Goal: Task Accomplishment & Management: Manage account settings

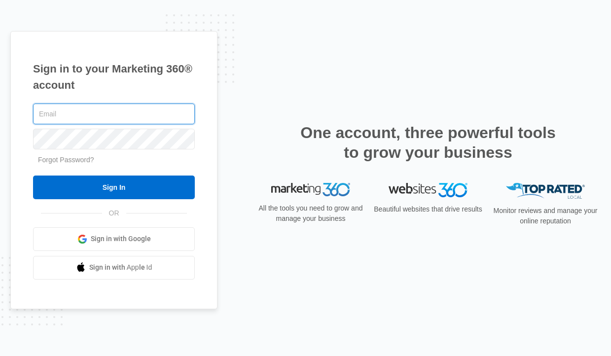
click at [0, 355] on com-1password-button at bounding box center [0, 356] width 0 height 0
type input "[PERSON_NAME][EMAIL_ADDRESS][DOMAIN_NAME]"
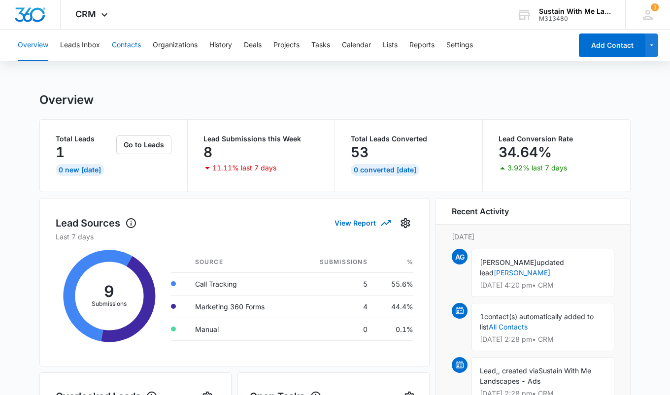
click at [135, 46] on button "Contacts" at bounding box center [126, 46] width 29 height 32
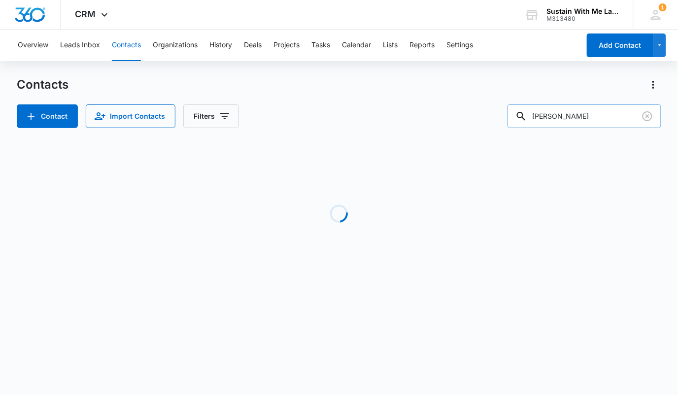
click at [582, 114] on input "[PERSON_NAME]" at bounding box center [585, 117] width 154 height 24
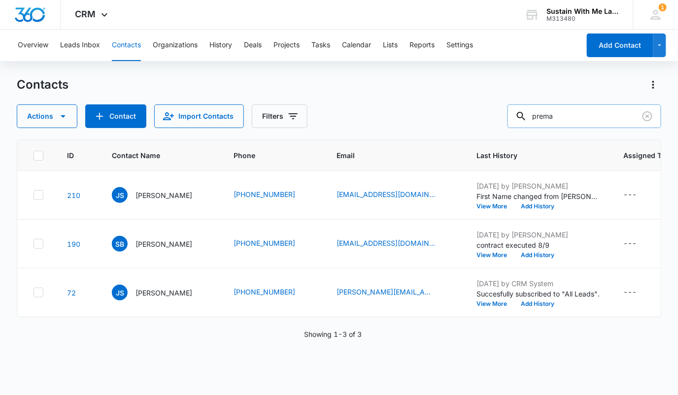
type input "prema"
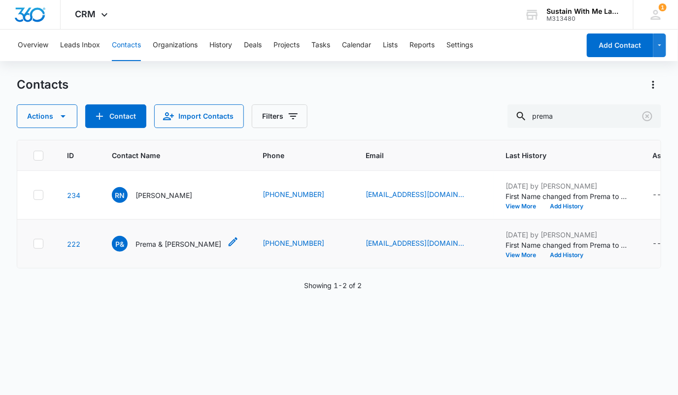
click at [200, 248] on p "Prema & Ranga Nagarajan" at bounding box center [179, 244] width 86 height 10
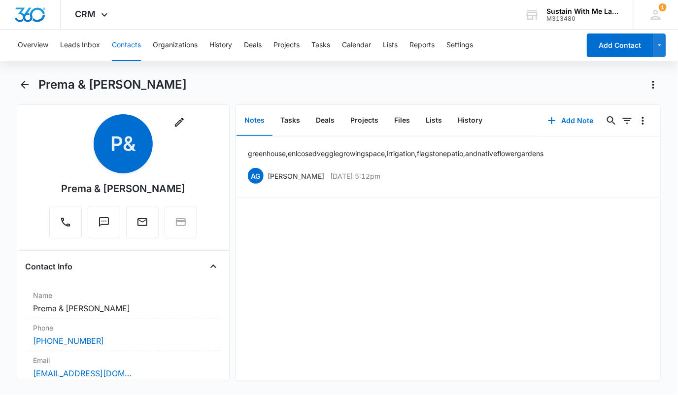
scroll to position [4, 0]
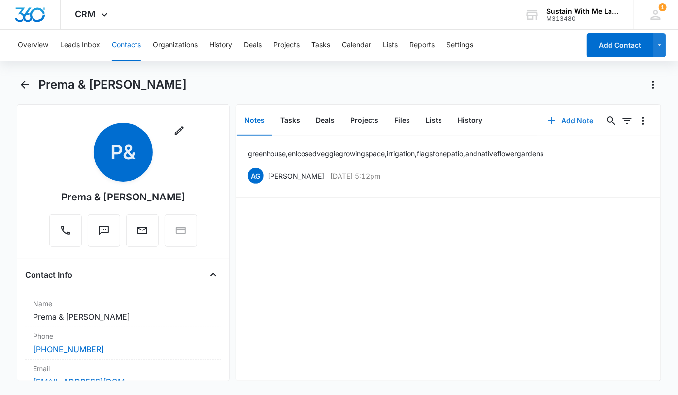
click at [568, 127] on button "Add Note" at bounding box center [571, 121] width 66 height 24
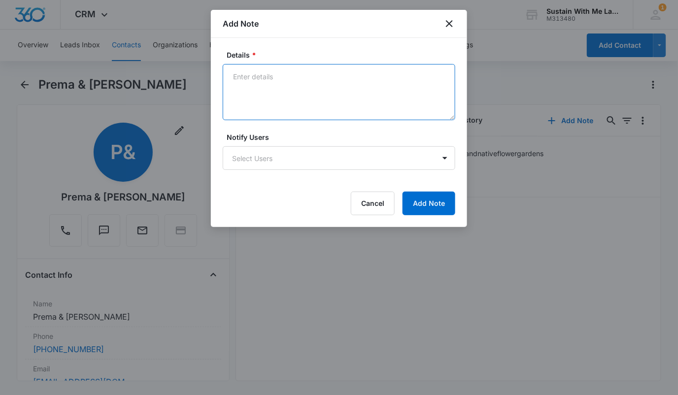
click at [328, 104] on textarea "Details *" at bounding box center [339, 92] width 233 height 56
paste textarea "sdranga@gmail.com"
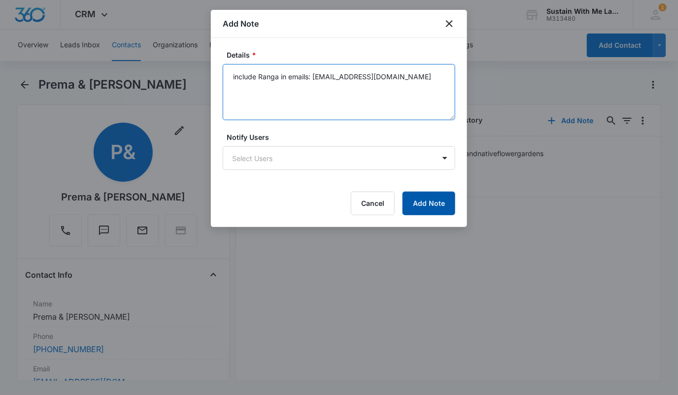
type textarea "include Ranga in emails: sdranga@gmail.com"
click at [422, 208] on button "Add Note" at bounding box center [429, 204] width 53 height 24
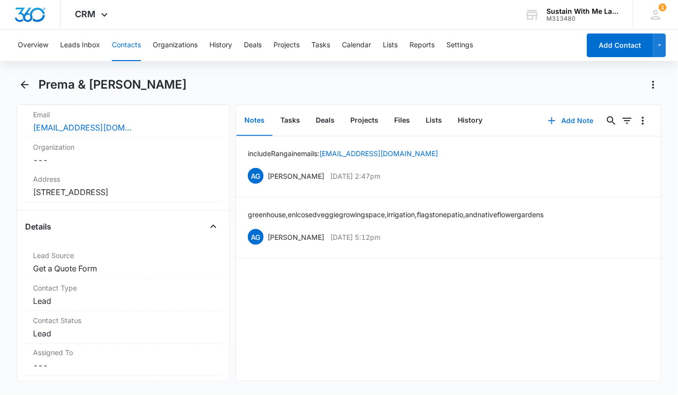
scroll to position [259, 0]
click at [127, 193] on dd "Cancel Save Changes 389 colorados ct, lafayette" at bounding box center [123, 192] width 180 height 12
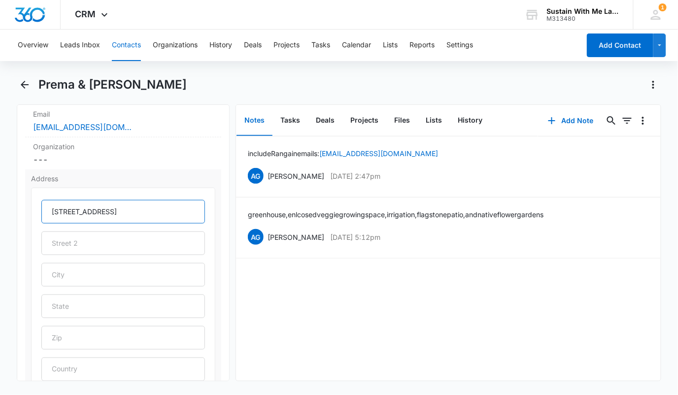
click at [67, 209] on input "389 colorados ct, lafayette" at bounding box center [123, 212] width 164 height 24
click at [103, 208] on input "389 Colorados ct, lafayette" at bounding box center [123, 212] width 164 height 24
drag, startPoint x: 107, startPoint y: 208, endPoint x: 51, endPoint y: 208, distance: 56.7
click at [51, 208] on input "389 Colorados Ct, lafayette" at bounding box center [123, 212] width 164 height 24
drag, startPoint x: 109, startPoint y: 209, endPoint x: 36, endPoint y: 210, distance: 72.5
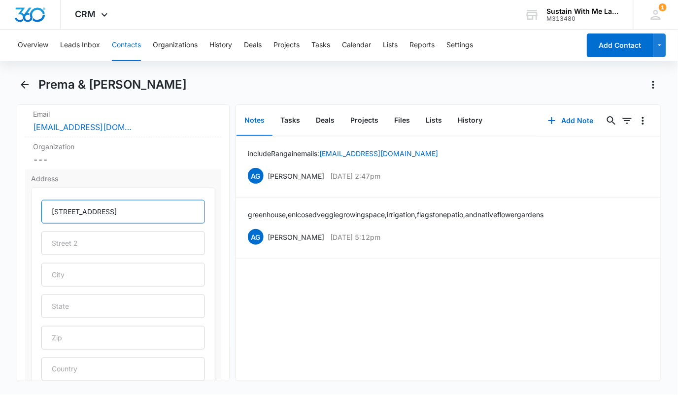
click at [36, 210] on div "389 Colorados Ct, lafayette" at bounding box center [123, 289] width 184 height 202
type input "389 Colorados Ct, lafayette"
click at [135, 50] on button "Contacts" at bounding box center [126, 46] width 29 height 32
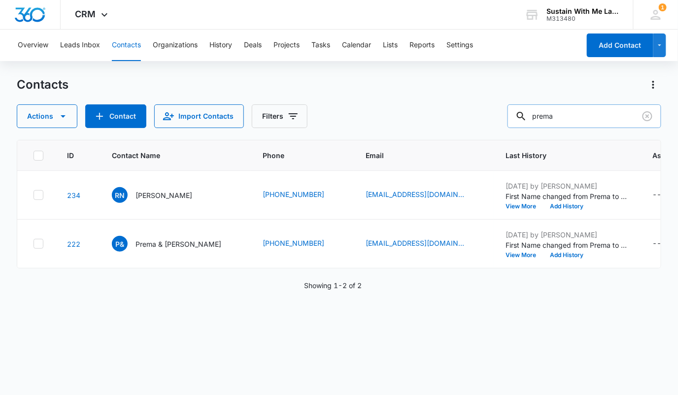
click at [595, 117] on input "prema" at bounding box center [585, 117] width 154 height 24
type input "lassen"
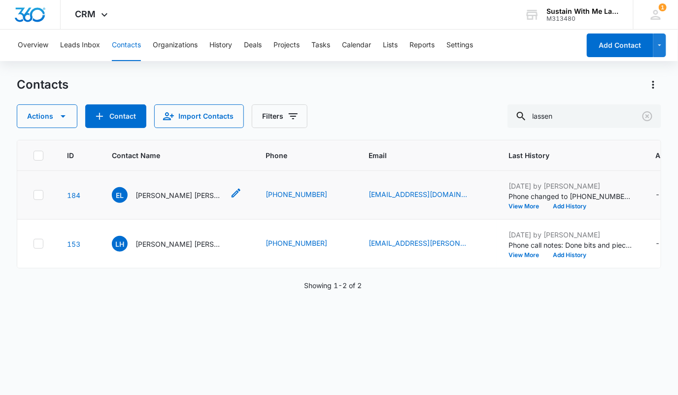
click at [192, 201] on p "Elly Lassen Hines & Brian Hinch" at bounding box center [180, 195] width 89 height 10
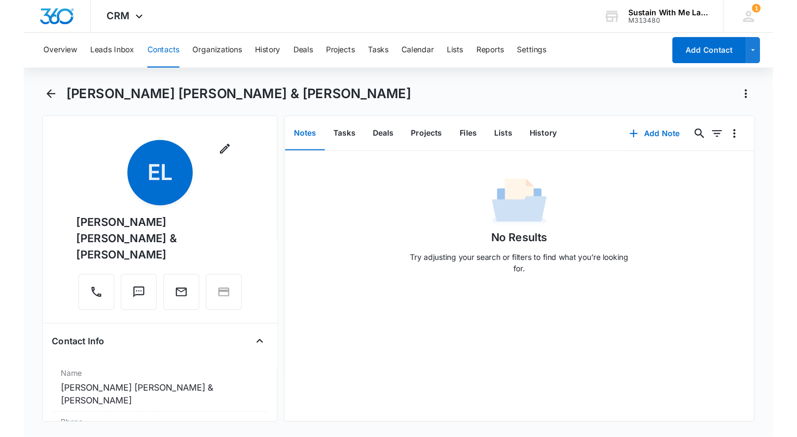
scroll to position [211, 0]
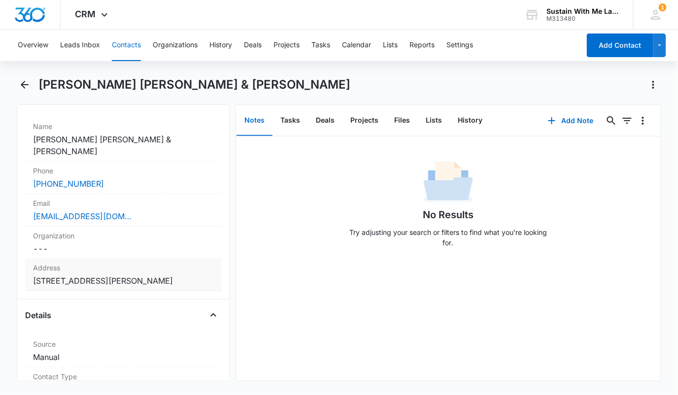
click at [140, 275] on dd "Cancel Save Changes 3108 Mabel St, Berkeley, CA 94702, USA" at bounding box center [123, 281] width 180 height 12
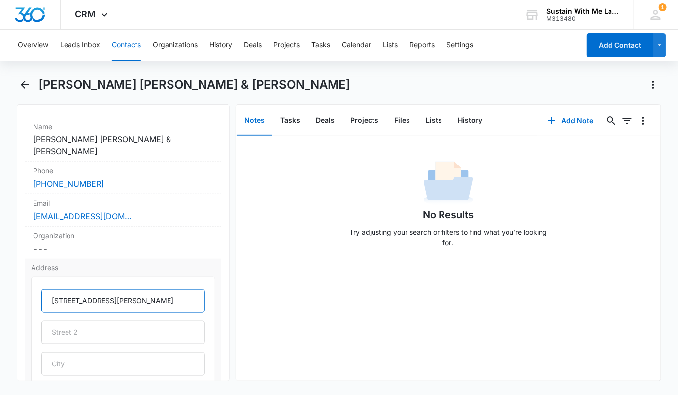
drag, startPoint x: 98, startPoint y: 271, endPoint x: 45, endPoint y: 271, distance: 52.7
click at [45, 289] on input "3108 Mabel St, Berkeley, CA 94702, USA" at bounding box center [123, 301] width 164 height 24
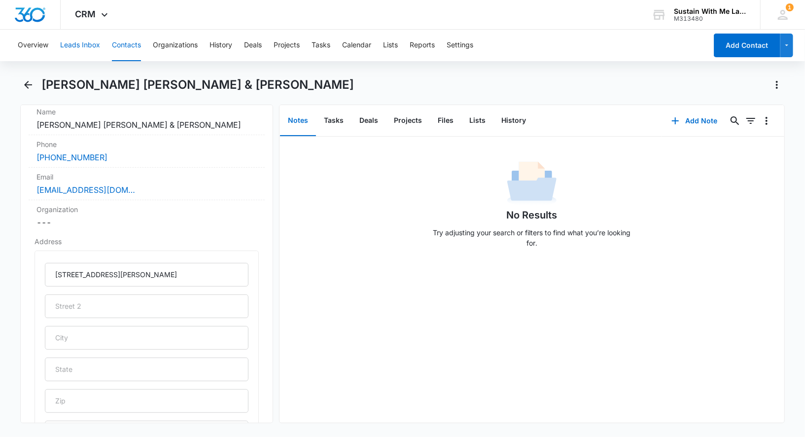
click at [89, 48] on button "Leads Inbox" at bounding box center [80, 46] width 40 height 32
